Goal: Task Accomplishment & Management: Use online tool/utility

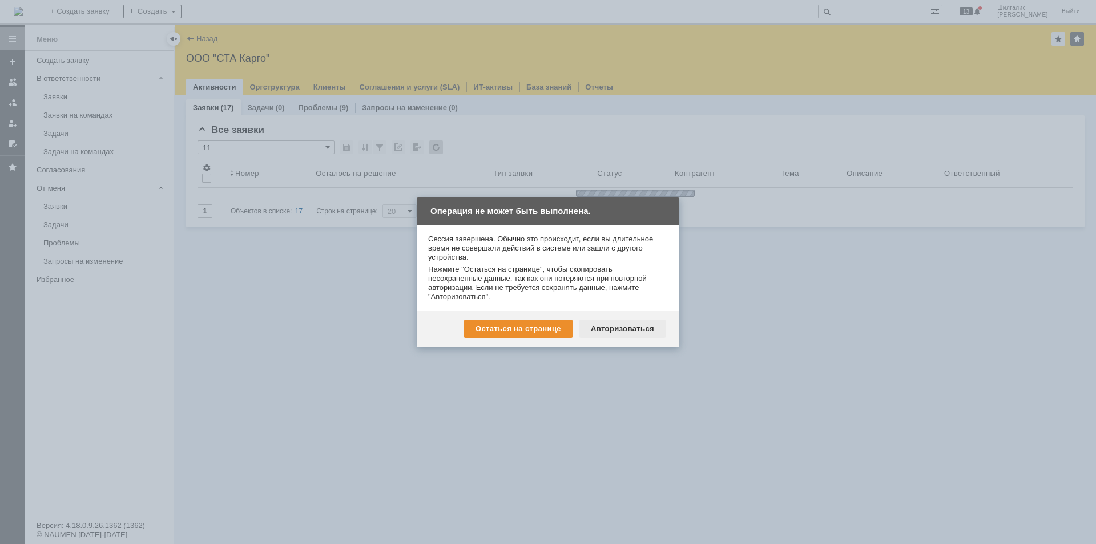
click at [624, 329] on div "Авторизоваться" at bounding box center [622, 329] width 86 height 18
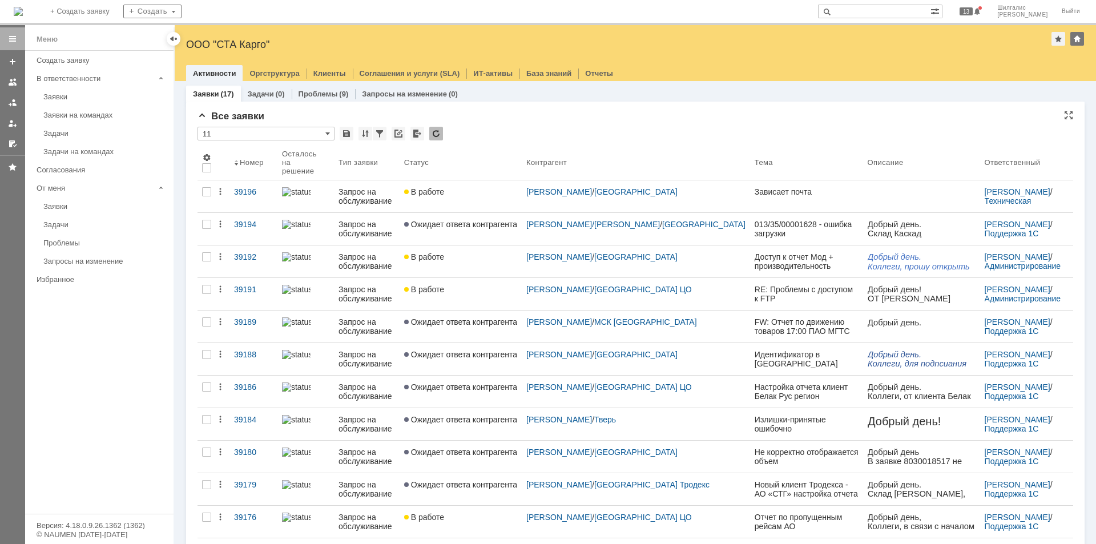
click at [483, 127] on div "* 11" at bounding box center [634, 134] width 875 height 15
click at [71, 116] on div "Заявки на командах" at bounding box center [104, 115] width 123 height 9
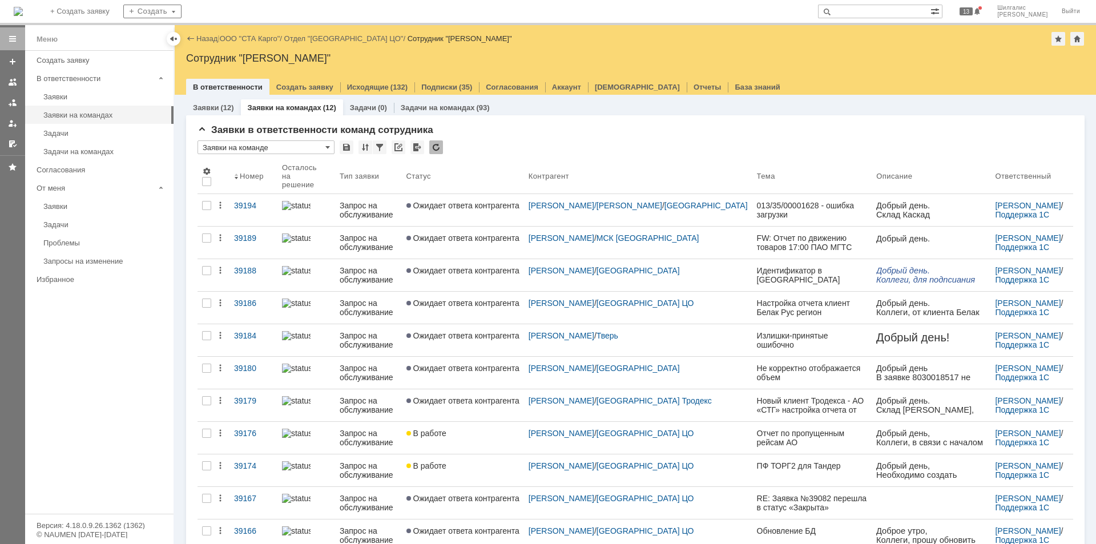
drag, startPoint x: 496, startPoint y: 265, endPoint x: 120, endPoint y: 345, distance: 384.0
click at [114, 336] on div "Меню Создать заявку В ответственности Заявки Заявки на командах Задачи Задачи н…" at bounding box center [99, 282] width 148 height 463
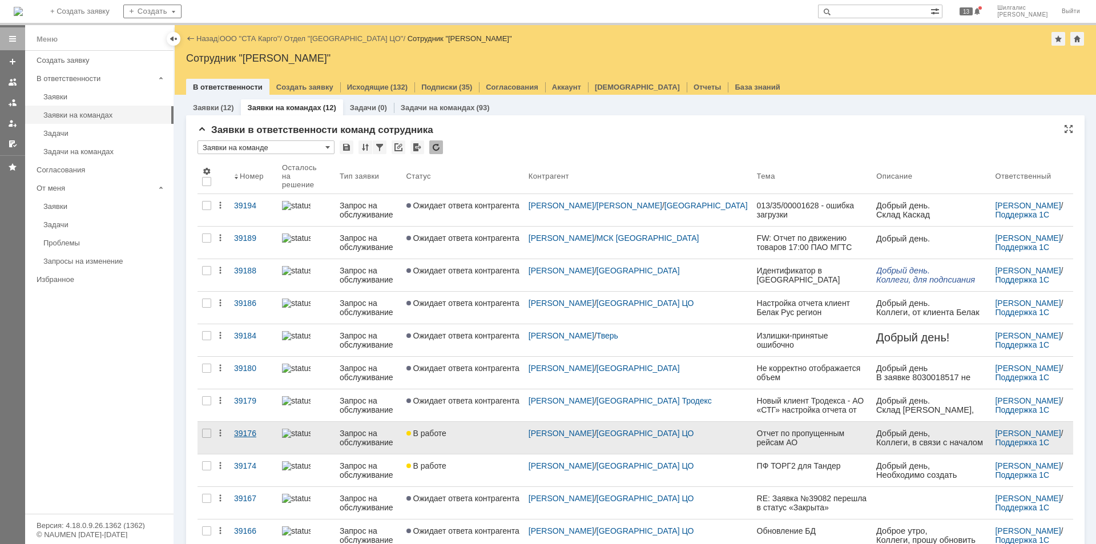
click at [244, 429] on div "39176" at bounding box center [253, 433] width 39 height 9
